Goal: Find contact information: Find contact information

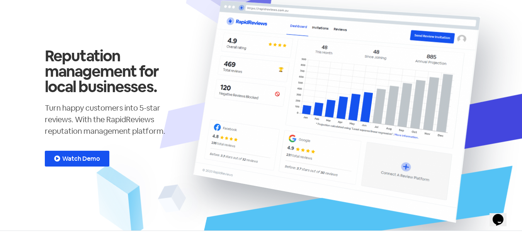
scroll to position [39, 0]
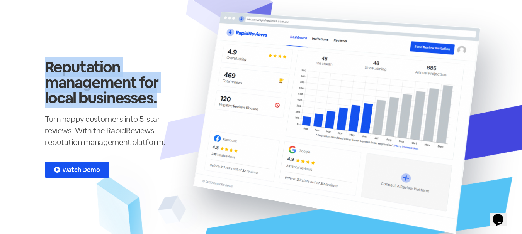
drag, startPoint x: 133, startPoint y: 102, endPoint x: 71, endPoint y: 64, distance: 73.1
click at [42, 64] on div "Reputation management for local businesses. Turn happy customers into 5-star re…" at bounding box center [114, 119] width 147 height 222
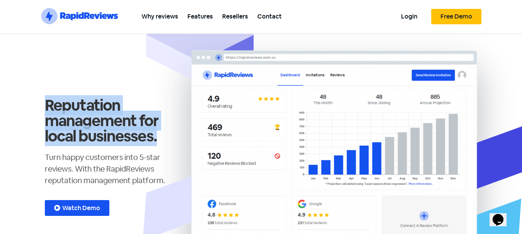
scroll to position [0, 0]
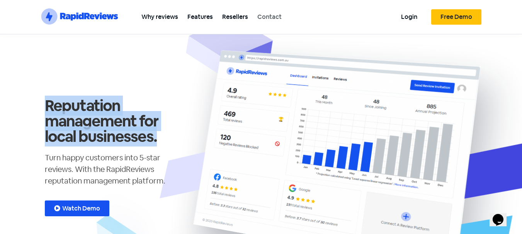
click at [268, 17] on link "Contact" at bounding box center [270, 16] width 34 height 17
